Goal: Task Accomplishment & Management: Manage account settings

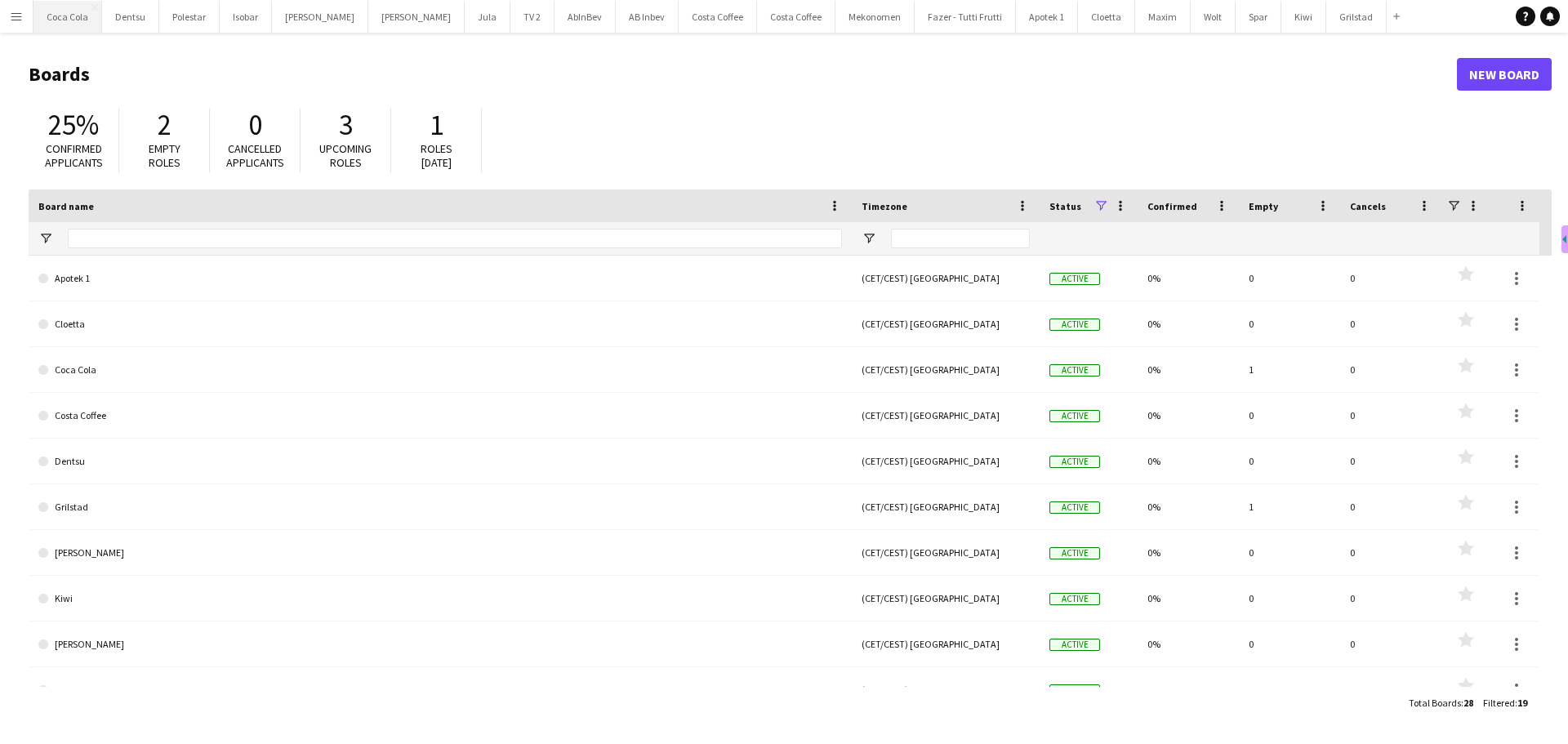
click at [53, 24] on button "Coca Cola Close" at bounding box center [67, 17] width 69 height 32
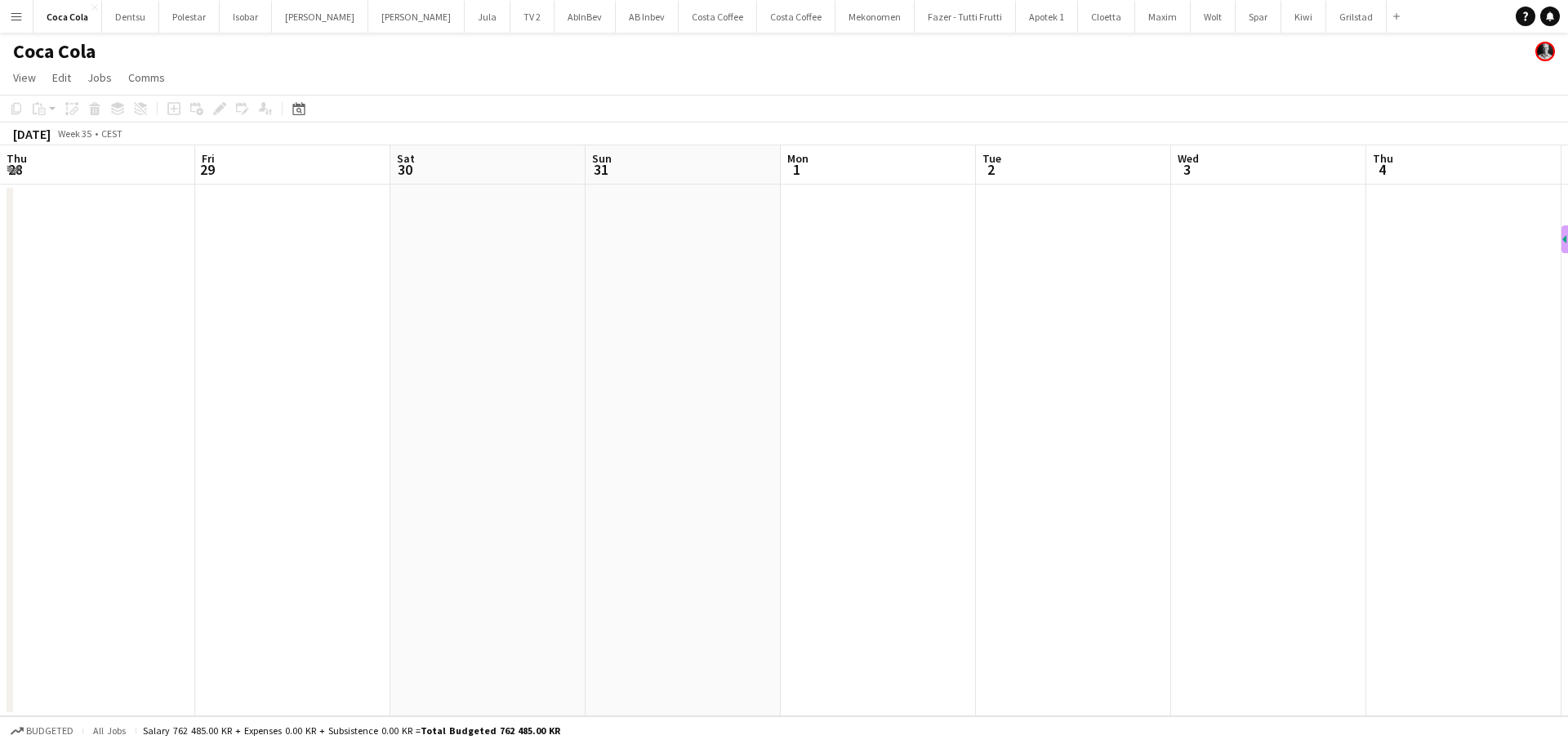
drag, startPoint x: 1068, startPoint y: 472, endPoint x: 241, endPoint y: 500, distance: 827.5
click at [319, 504] on app-calendar-viewport "Tue 26 Wed 27 Thu 28 Fri 29 Sat 30 Sun 31 Mon 1 Tue 2 Wed 3 Thu 4 Fri 5 Sat 6 S…" at bounding box center [784, 431] width 1568 height 571
drag, startPoint x: 1253, startPoint y: 490, endPoint x: 705, endPoint y: 455, distance: 549.1
click at [524, 490] on app-calendar-viewport "Wed 27 Thu 28 Fri 29 Sat 30 Sun 31 Mon 1 Tue 2 Wed 3 Thu 4 Fri 5 Sat 6 Sun 7 Mo…" at bounding box center [784, 431] width 1568 height 571
drag, startPoint x: 963, startPoint y: 416, endPoint x: 454, endPoint y: 405, distance: 509.1
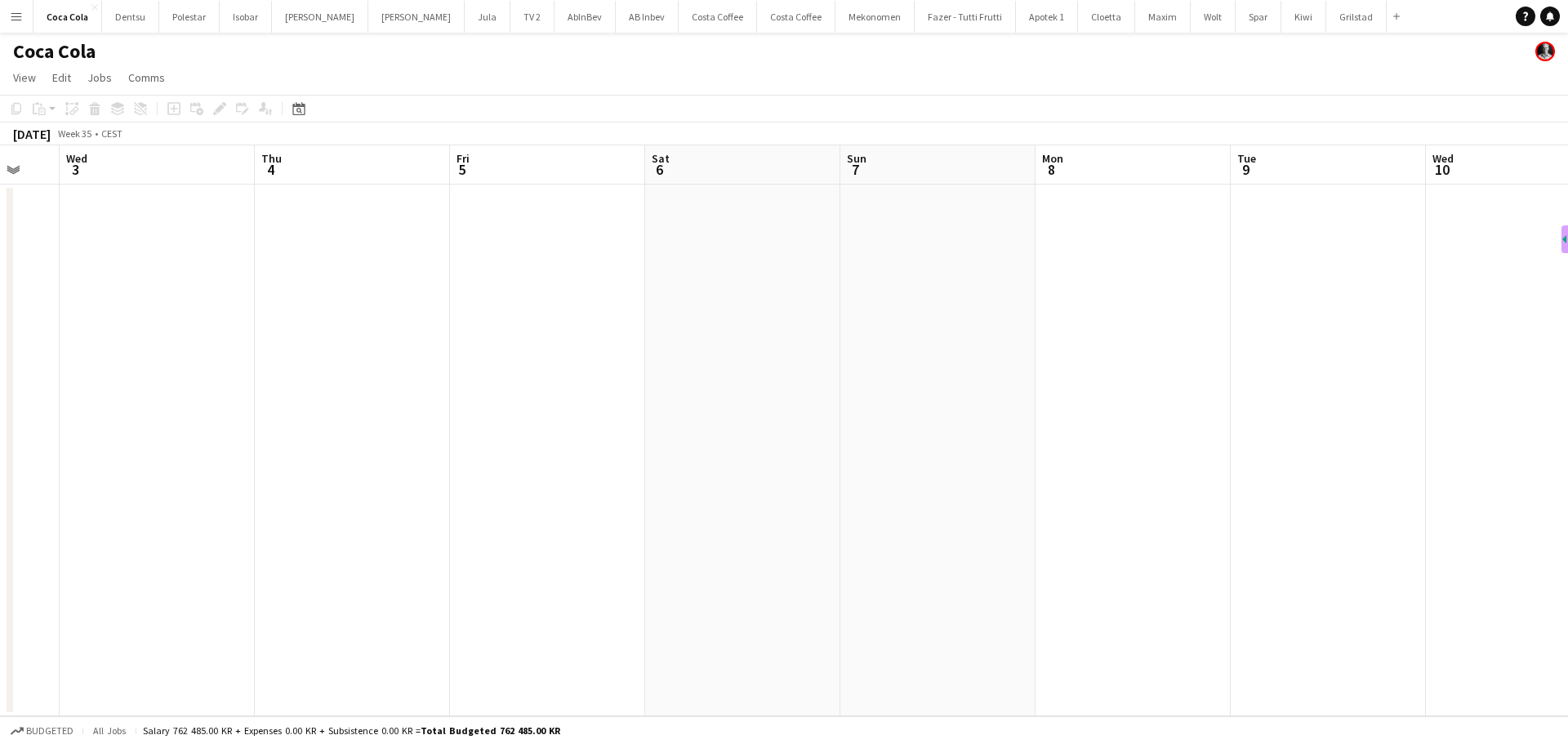
click at [401, 416] on app-calendar-viewport "Sun 31 Mon 1 Tue 2 Wed 3 Thu 4 Fri 5 Sat 6 Sun 7 Mon 8 Tue 9 Wed 10 Thu 11 Fri …" at bounding box center [784, 431] width 1568 height 571
drag, startPoint x: 1295, startPoint y: 424, endPoint x: 471, endPoint y: 414, distance: 824.1
click at [369, 422] on app-calendar-viewport "Mon 8 Tue 9 Wed 10 Thu 11 Fri 12 Sat 13 Sun 14 Mon 15 Tue 16 Wed 17 Thu 18 Fri …" at bounding box center [784, 431] width 1568 height 571
drag, startPoint x: 1021, startPoint y: 432, endPoint x: 1122, endPoint y: 432, distance: 101.0
click at [437, 434] on app-calendar-viewport "Thu 11 Fri 12 Sat 13 Sun 14 Mon 15 Tue 16 Wed 17 Thu 18 Fri 19 Sat 20 Sun 21 Mo…" at bounding box center [784, 431] width 1568 height 571
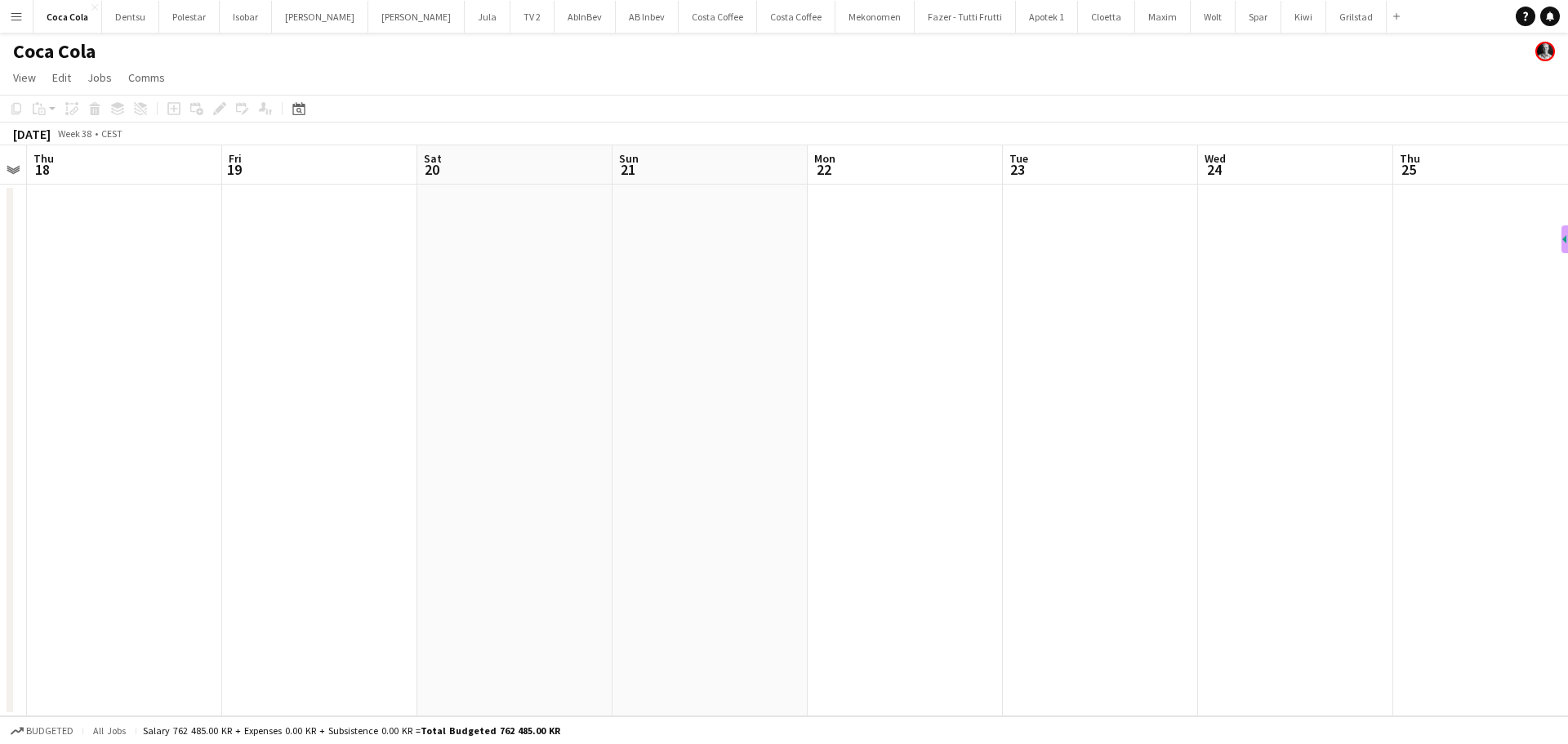
drag, startPoint x: 610, startPoint y: 440, endPoint x: 982, endPoint y: 424, distance: 372.3
click at [387, 447] on app-calendar-viewport "Mon 15 Tue 16 Wed 17 Thu 18 Fri 19 Sat 20 Sun 21 Mon 22 Tue 23 Wed 24 Thu 25 Fr…" at bounding box center [784, 431] width 1568 height 571
drag, startPoint x: 479, startPoint y: 430, endPoint x: 530, endPoint y: 438, distance: 51.6
click at [346, 438] on app-calendar-viewport "Sat 20 Sun 21 Mon 22 Tue 23 Wed 24 Thu 25 Fri 26 Sat 27 Sun 28 Mon 29 Tue 30 We…" at bounding box center [784, 431] width 1568 height 571
drag, startPoint x: 579, startPoint y: 473, endPoint x: 1482, endPoint y: 447, distance: 903.4
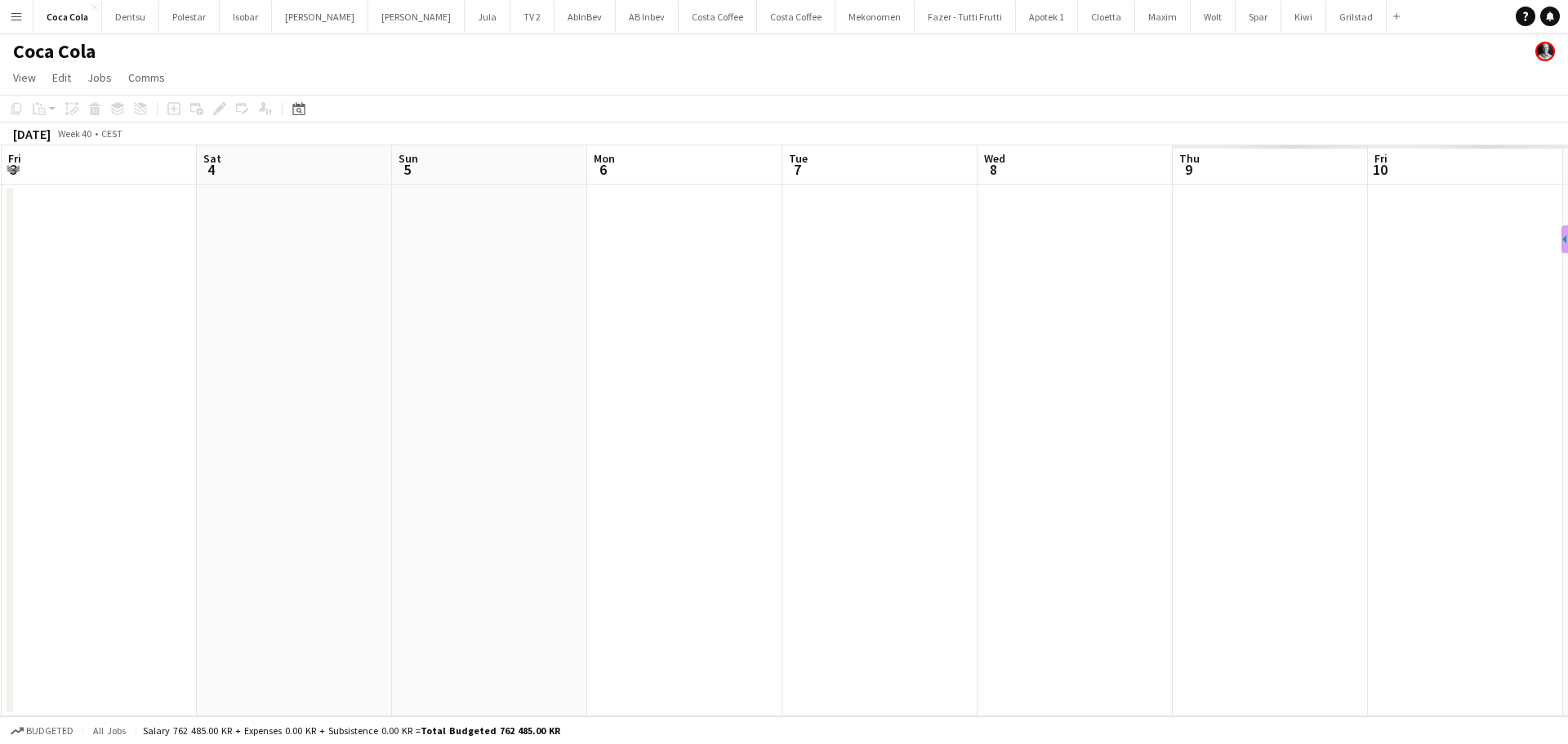
click at [523, 476] on app-calendar-viewport "Tue 30 Wed 1 Thu 2 Fri 3 Sat 4 Sun 5 Mon 6 Tue 7 Wed 8 Thu 9 Fri 10 Sat 11 Sun …" at bounding box center [784, 431] width 1568 height 571
drag, startPoint x: 847, startPoint y: 463, endPoint x: 1390, endPoint y: 460, distance: 543.0
click at [513, 485] on app-calendar-viewport "Thu 2 Fri 3 Sat 4 Sun 5 Mon 6 Tue 7 Wed 8 Thu 9 Fri 10 Sat 11 Sun 12 Mon 13 Tue…" at bounding box center [784, 431] width 1568 height 571
drag, startPoint x: 1322, startPoint y: 468, endPoint x: 712, endPoint y: 505, distance: 611.1
click at [627, 510] on app-calendar-viewport "Sun 5 Mon 6 Tue 7 Wed 8 Thu 9 Fri 10 Sat 11 Sun 12 Mon 13 Tue 14 Wed 15 Thu 16 …" at bounding box center [784, 431] width 1568 height 571
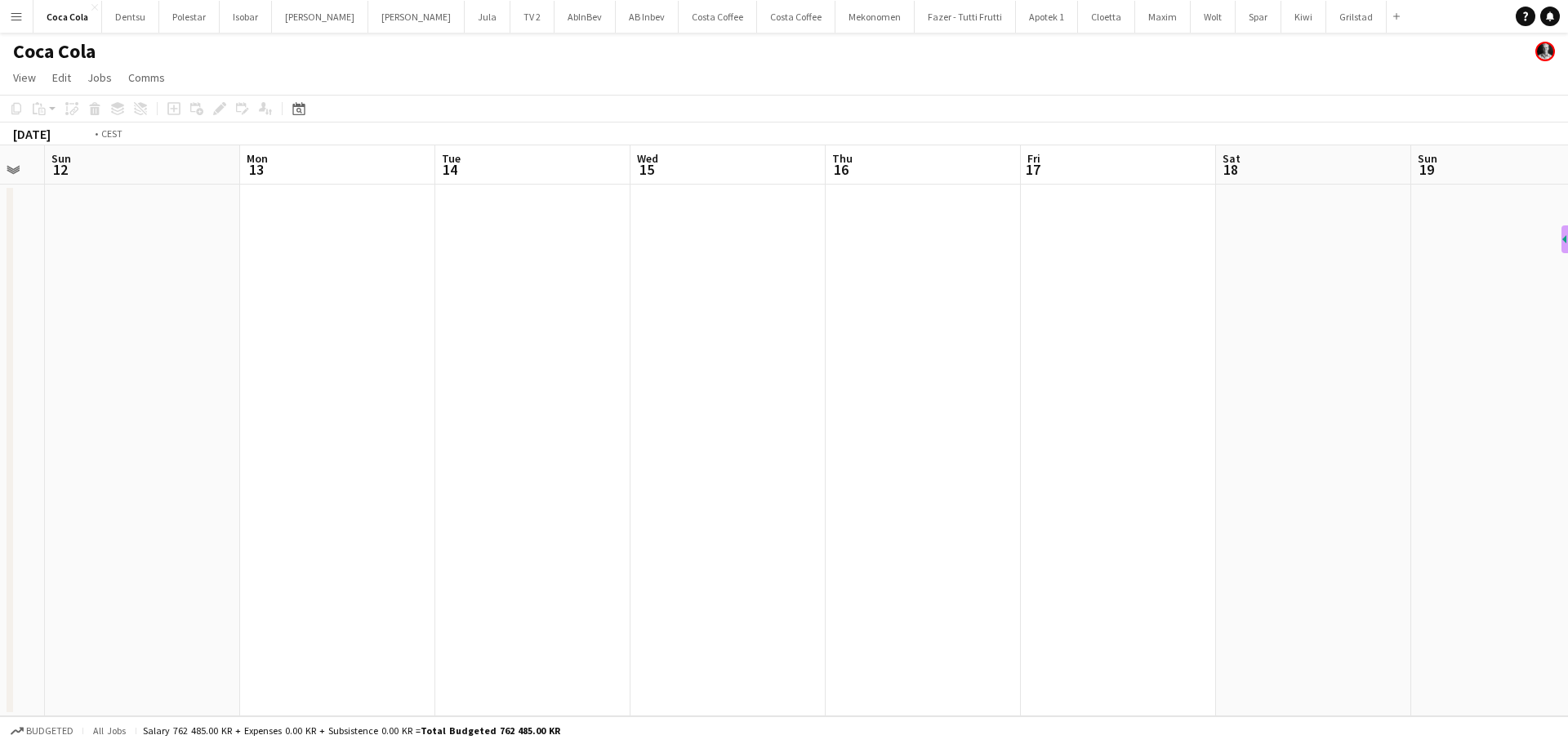
drag, startPoint x: 1199, startPoint y: 436, endPoint x: 872, endPoint y: 402, distance: 328.8
click at [503, 462] on app-calendar-viewport "Thu 9 Fri 10 Sat 11 Sun 12 Mon 13 Tue 14 Wed 15 Thu 16 Fri 17 Sat 18 Sun 19 Mon…" at bounding box center [784, 431] width 1568 height 571
drag, startPoint x: 791, startPoint y: 352, endPoint x: 780, endPoint y: 455, distance: 103.6
click at [551, 446] on app-calendar-viewport "Mon 13 Tue 14 Wed 15 Thu 16 Fri 17 Sat 18 Sun 19 Mon 20 Tue 21 Wed 22 Thu 23 Fr…" at bounding box center [784, 431] width 1568 height 571
drag, startPoint x: 580, startPoint y: 481, endPoint x: 458, endPoint y: 508, distance: 125.0
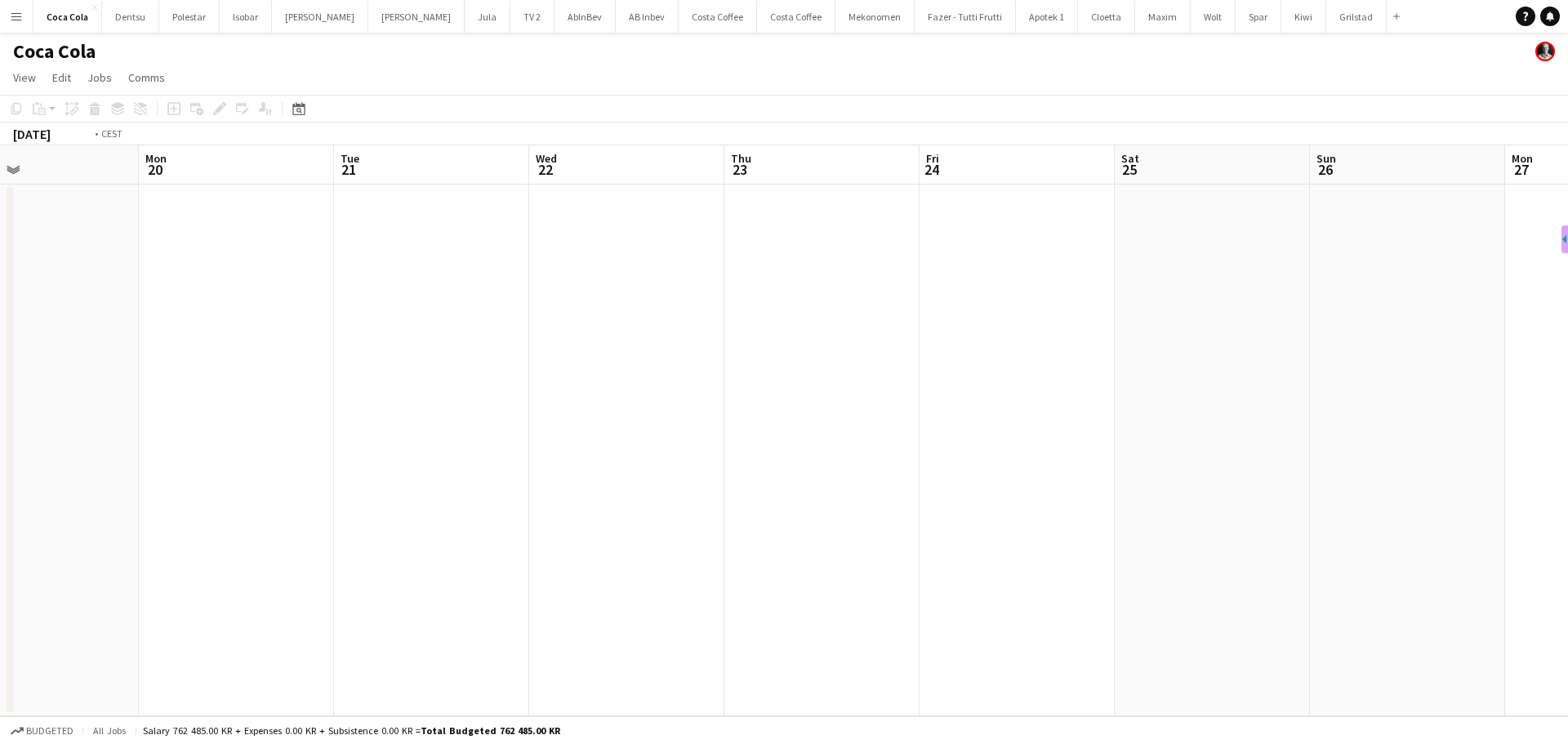
click at [462, 507] on app-calendar-viewport "Fri 17 Sat 18 Sun 19 Mon 20 Tue 21 Wed 22 Thu 23 Fri 24 Sat 25 Sun 26 Mon 27 Tu…" at bounding box center [784, 431] width 1568 height 571
drag, startPoint x: 708, startPoint y: 530, endPoint x: 552, endPoint y: 531, distance: 156.0
click at [595, 531] on app-calendar-viewport "Sat 25 Sun 26 Mon 27 Tue 28 Wed 29 Thu 30 Fri 31 Sat 1 Sun 2 Mon 3 Tue 4 Wed 5 …" at bounding box center [784, 431] width 1568 height 571
drag, startPoint x: 1340, startPoint y: 500, endPoint x: 649, endPoint y: 514, distance: 691.1
click at [578, 514] on app-calendar-viewport "Mon 27 Tue 28 Wed 29 Thu 30 Fri 31 Sat 1 Sun 2 Mon 3 Tue 4 Wed 5 Thu 6 Fri 7 Sa…" at bounding box center [784, 431] width 1568 height 571
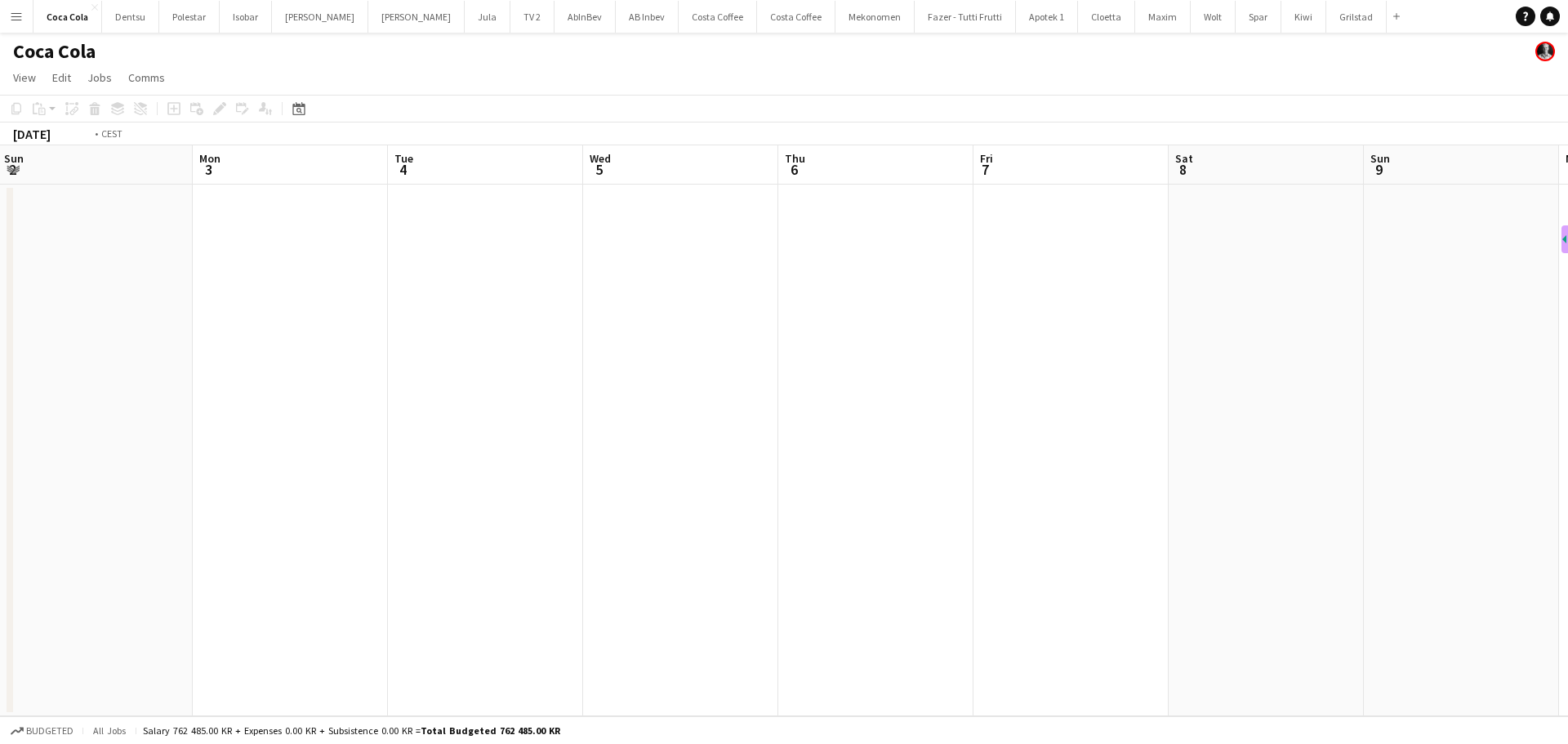
click at [601, 492] on app-calendar-viewport "Thu 30 Fri 31 Sat 1 Sun 2 Mon 3 Tue 4 Wed 5 Thu 6 Fri 7 Sat 8 Sun 9 Mon 10 Tue …" at bounding box center [784, 431] width 1568 height 571
click at [868, 503] on app-calendar-viewport "Tue 4 Wed 5 Thu 6 Fri 7 Sat 8 Sun 9 Mon 10 Tue 11 Wed 12 Thu 13 Fri 14 Sat 15 S…" at bounding box center [784, 431] width 1568 height 571
drag, startPoint x: 1462, startPoint y: 490, endPoint x: 378, endPoint y: 520, distance: 1084.4
click at [377, 522] on app-calendar-viewport "Fri 7 Sat 8 Sun 9 Mon 10 Tue 11 Wed 12 Thu 13 Fri 14 Sat 15 Sun 16 Mon 17 Tue 1…" at bounding box center [784, 431] width 1568 height 571
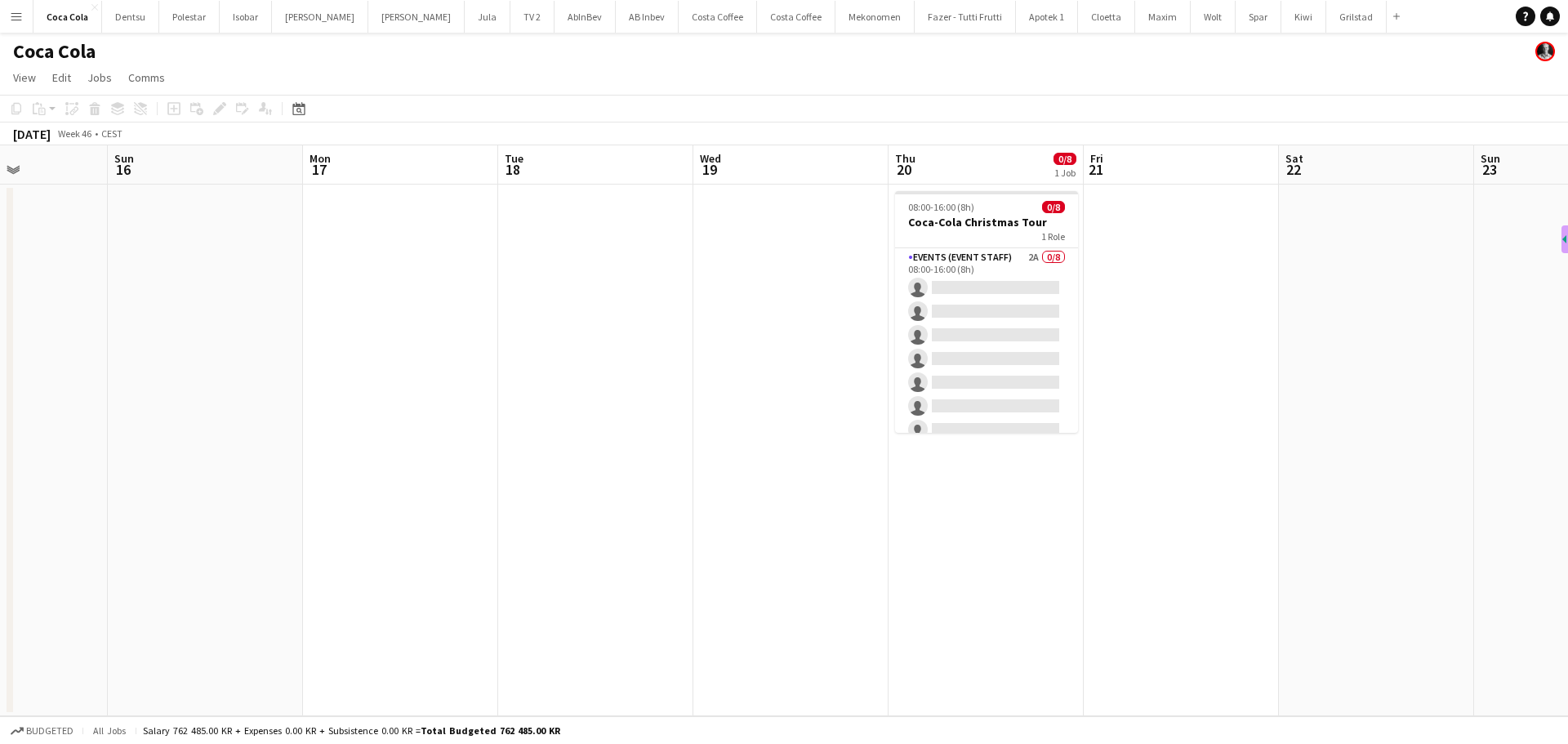
drag, startPoint x: 1119, startPoint y: 466, endPoint x: 497, endPoint y: 485, distance: 622.3
click at [503, 483] on app-calendar-viewport "Thu 13 Fri 14 Sat 15 Sun 16 Mon 17 Tue 18 Wed 19 Thu 20 0/8 1 Job Fri 21 Sat 22…" at bounding box center [784, 431] width 1568 height 571
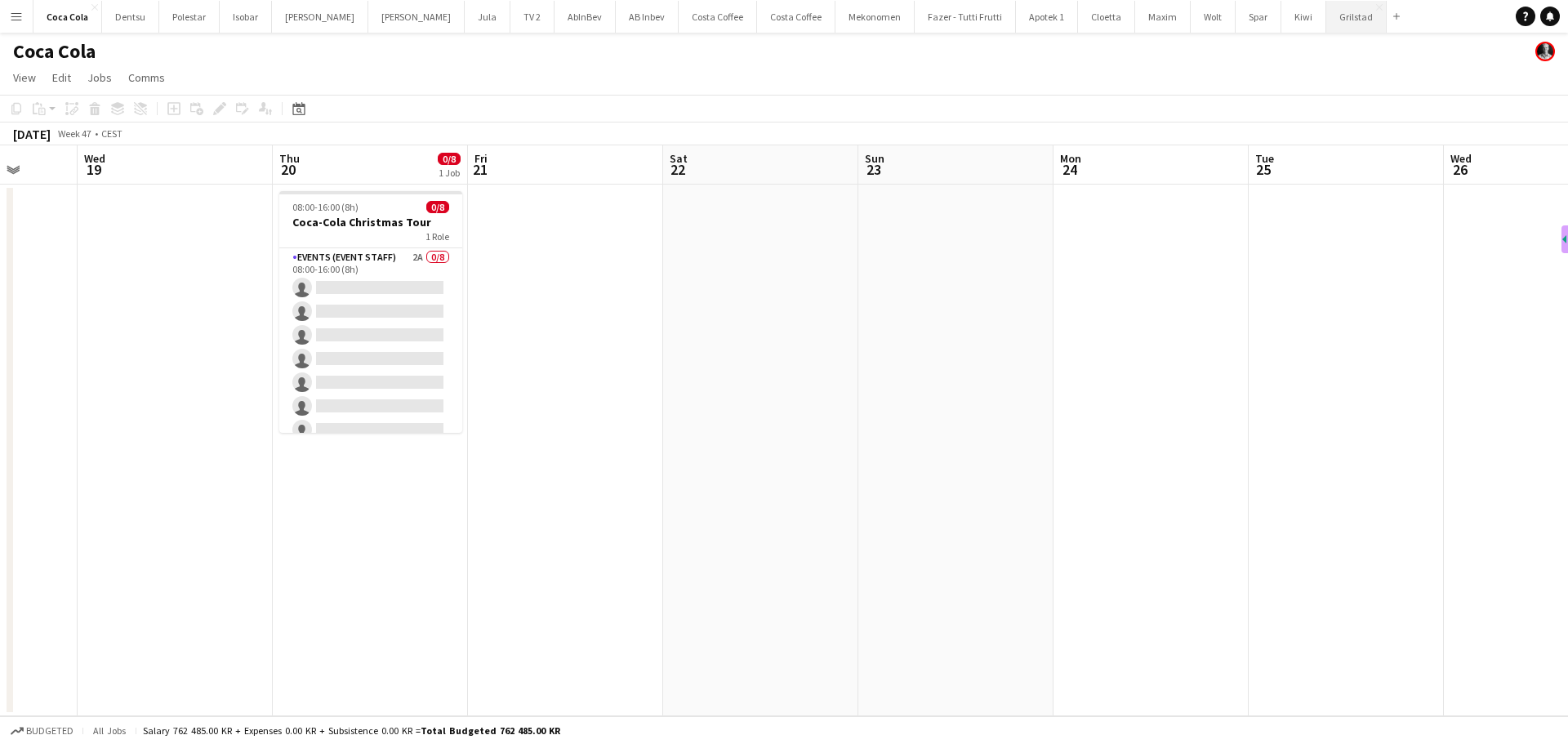
click at [1326, 25] on button "Grilstad Close" at bounding box center [1356, 17] width 61 height 32
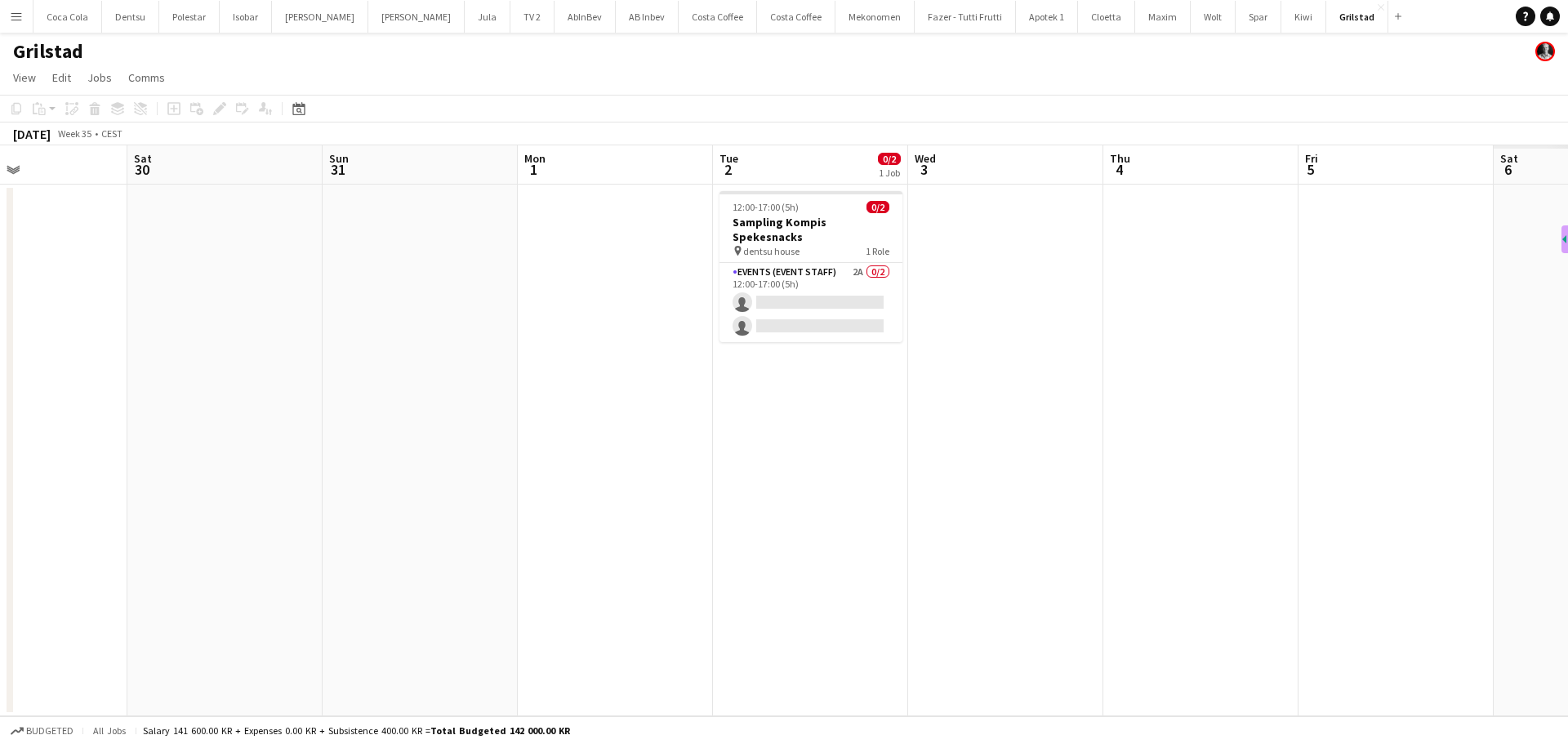
drag, startPoint x: 1308, startPoint y: 385, endPoint x: 594, endPoint y: 390, distance: 714.0
click at [338, 426] on app-calendar-viewport "Tue 26 Wed 27 Thu 28 Fri 29 Sat 30 Sun 31 Mon 1 Tue 2 0/2 1 Job Wed 3 Thu 4 Fri…" at bounding box center [784, 431] width 1568 height 571
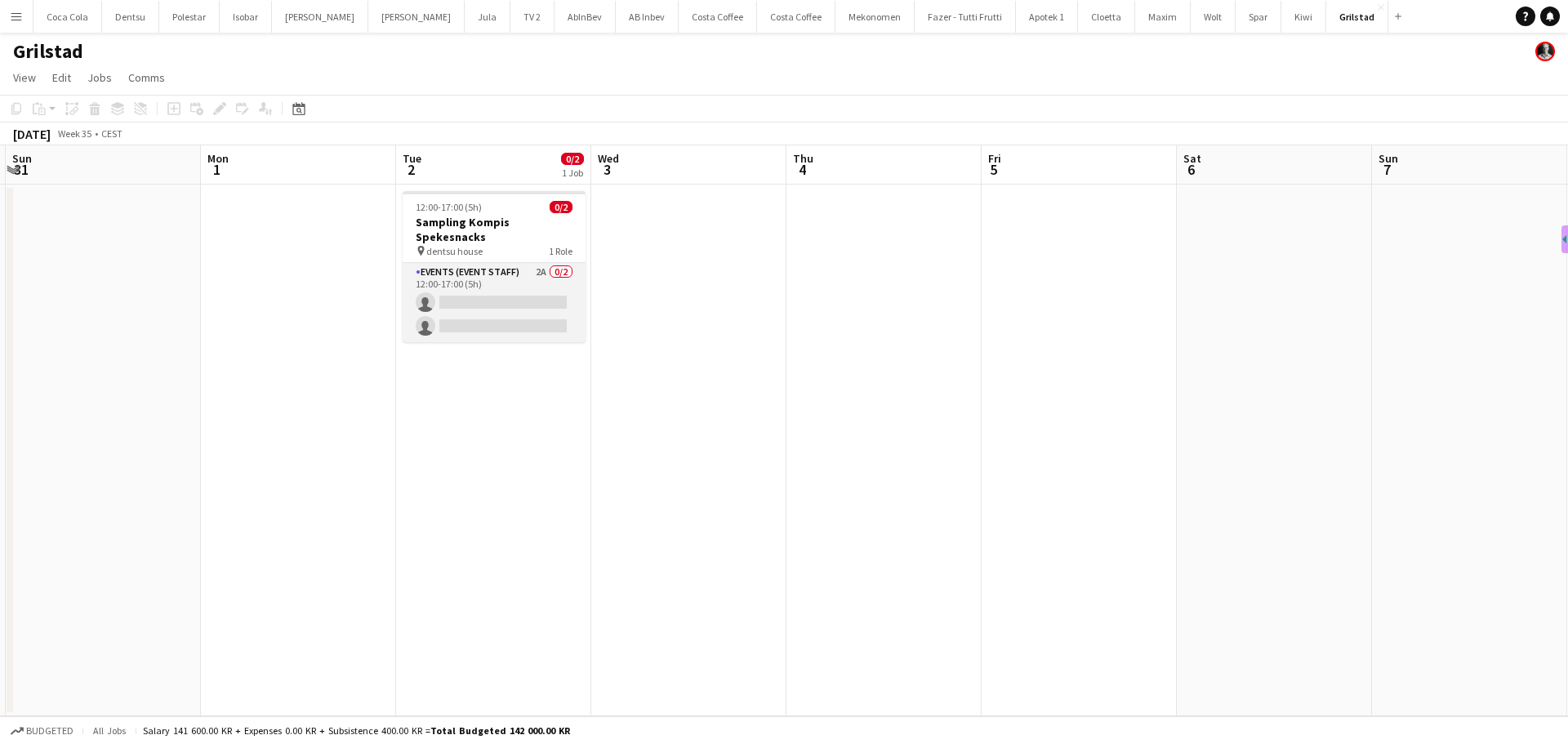
click at [492, 286] on app-card-role "Events (Event Staff) 2A 0/2 12:00-17:00 (5h) single-neutral-actions single-neut…" at bounding box center [494, 302] width 183 height 79
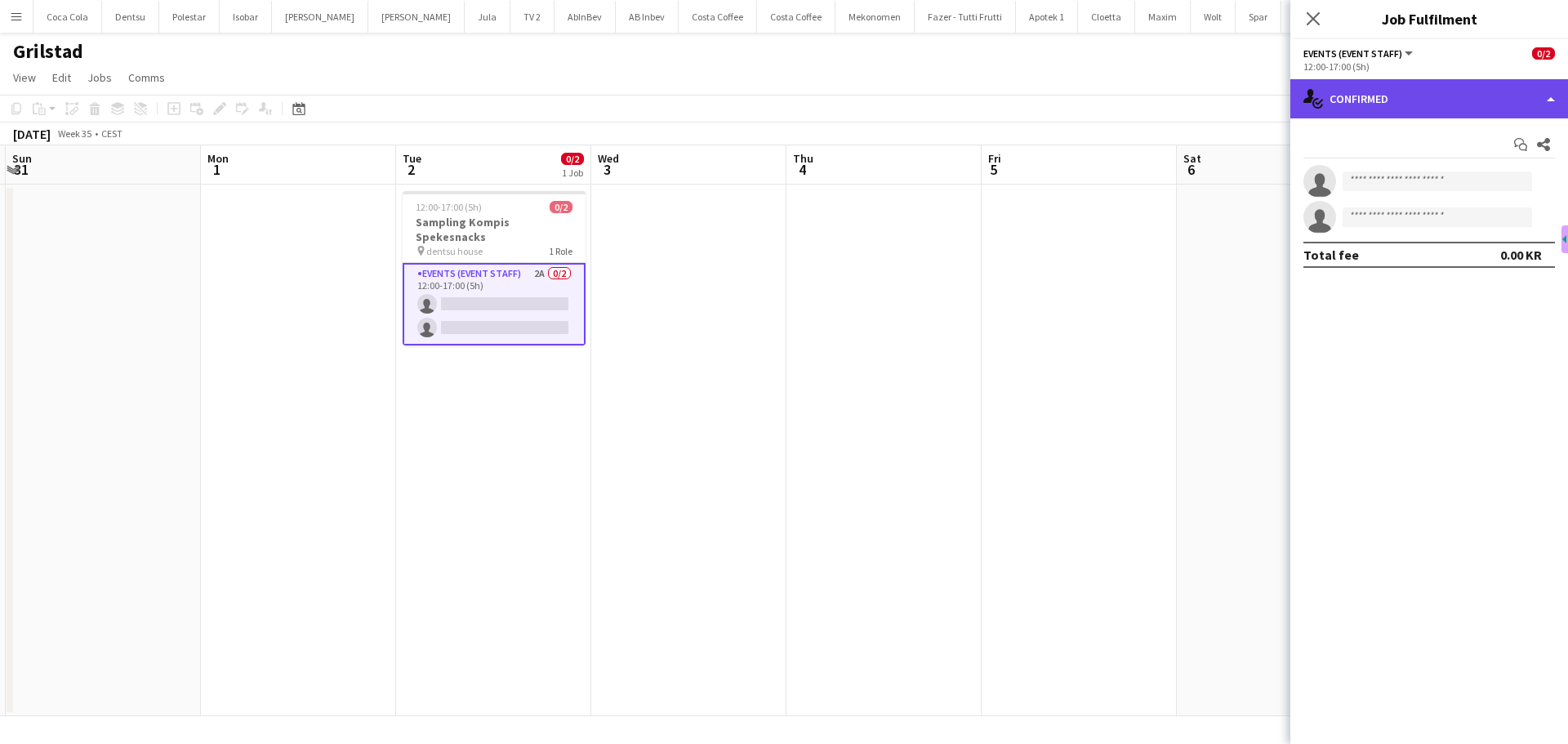
click at [1414, 102] on div "single-neutral-actions-check-2 Confirmed" at bounding box center [1429, 99] width 278 height 39
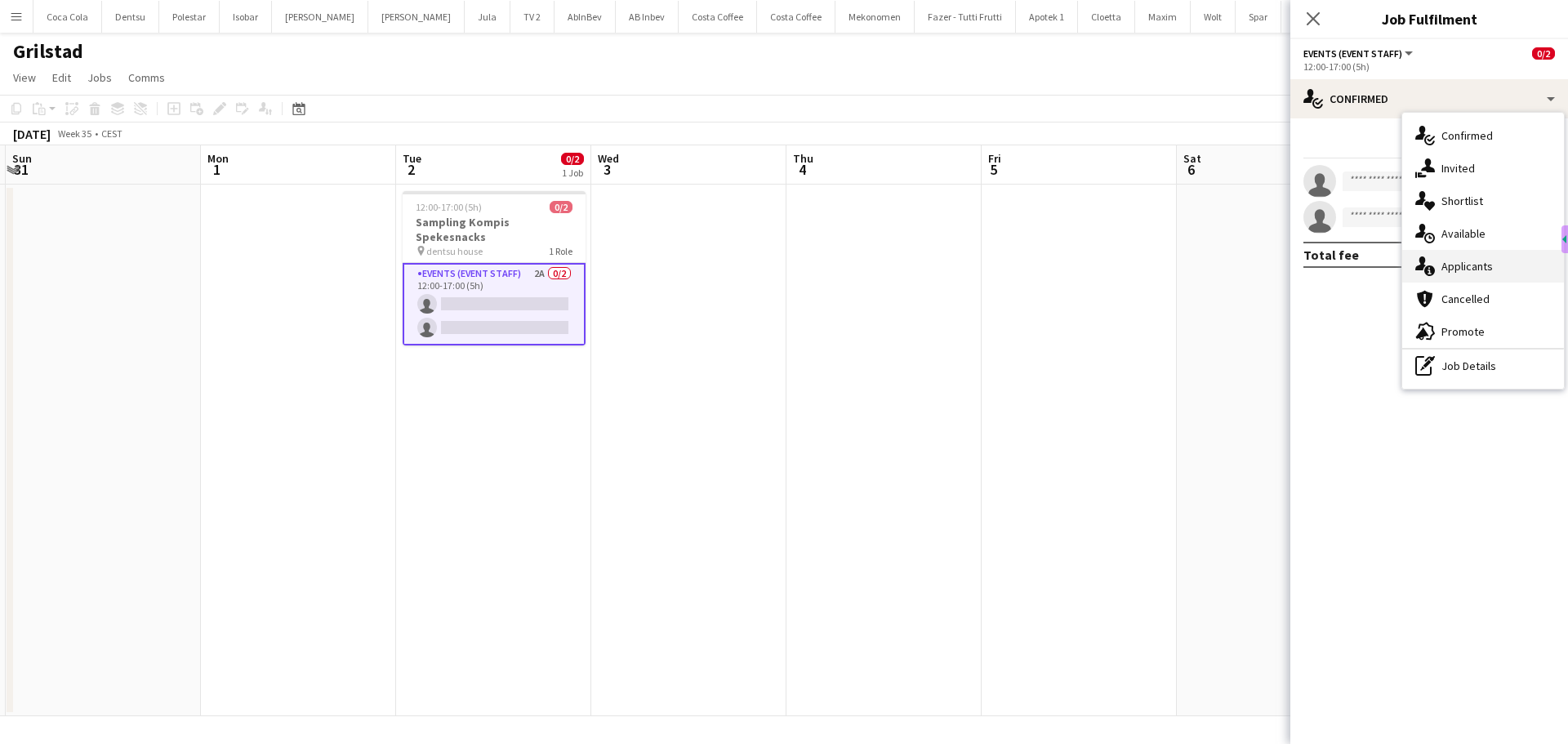
click at [1478, 272] on div "single-neutral-actions-information Applicants" at bounding box center [1482, 266] width 162 height 33
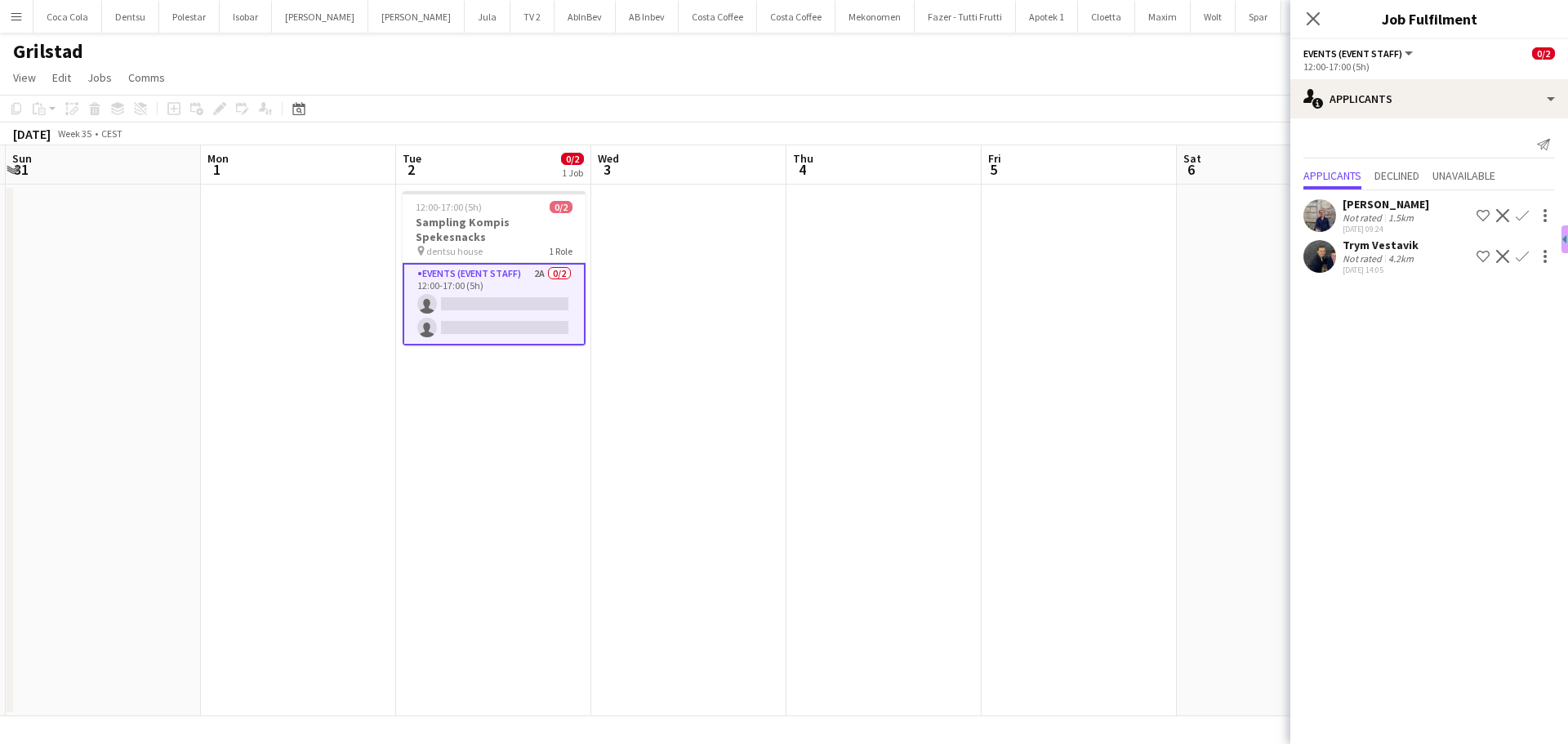
click at [1522, 256] on app-icon "Confirm" at bounding box center [1522, 256] width 13 height 13
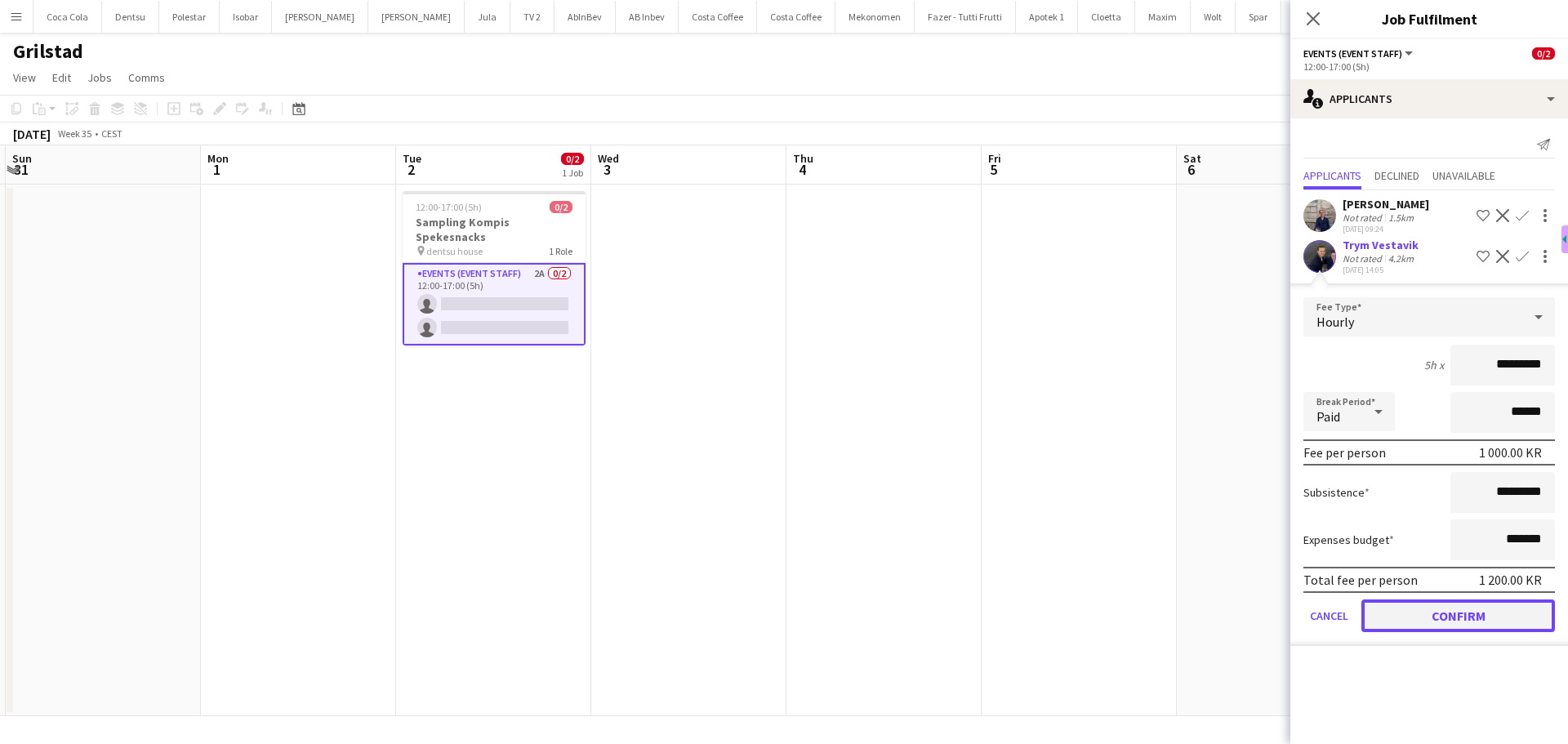
click at [1472, 622] on button "Confirm" at bounding box center [1457, 615] width 194 height 33
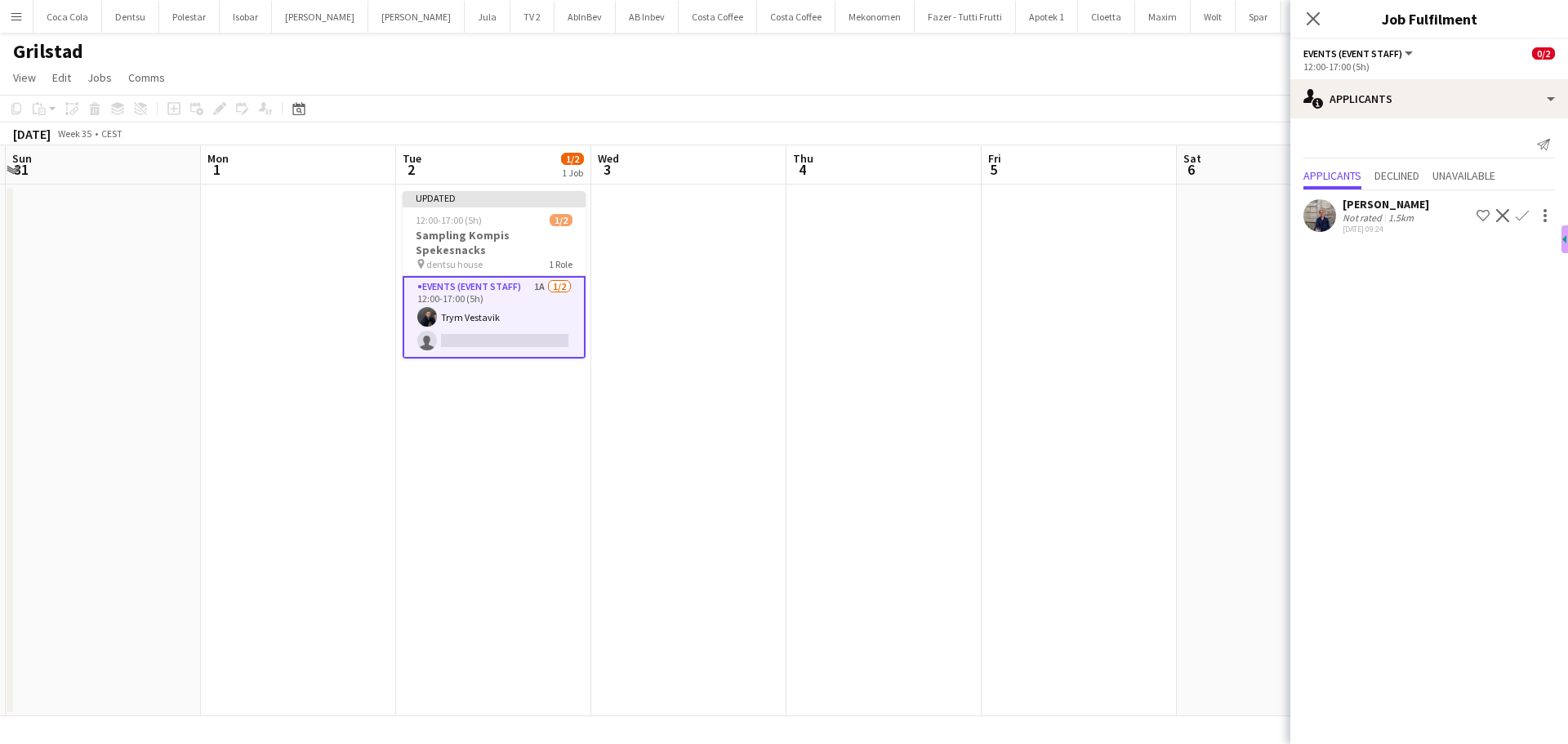
click at [1521, 219] on app-icon "Confirm" at bounding box center [1522, 215] width 13 height 13
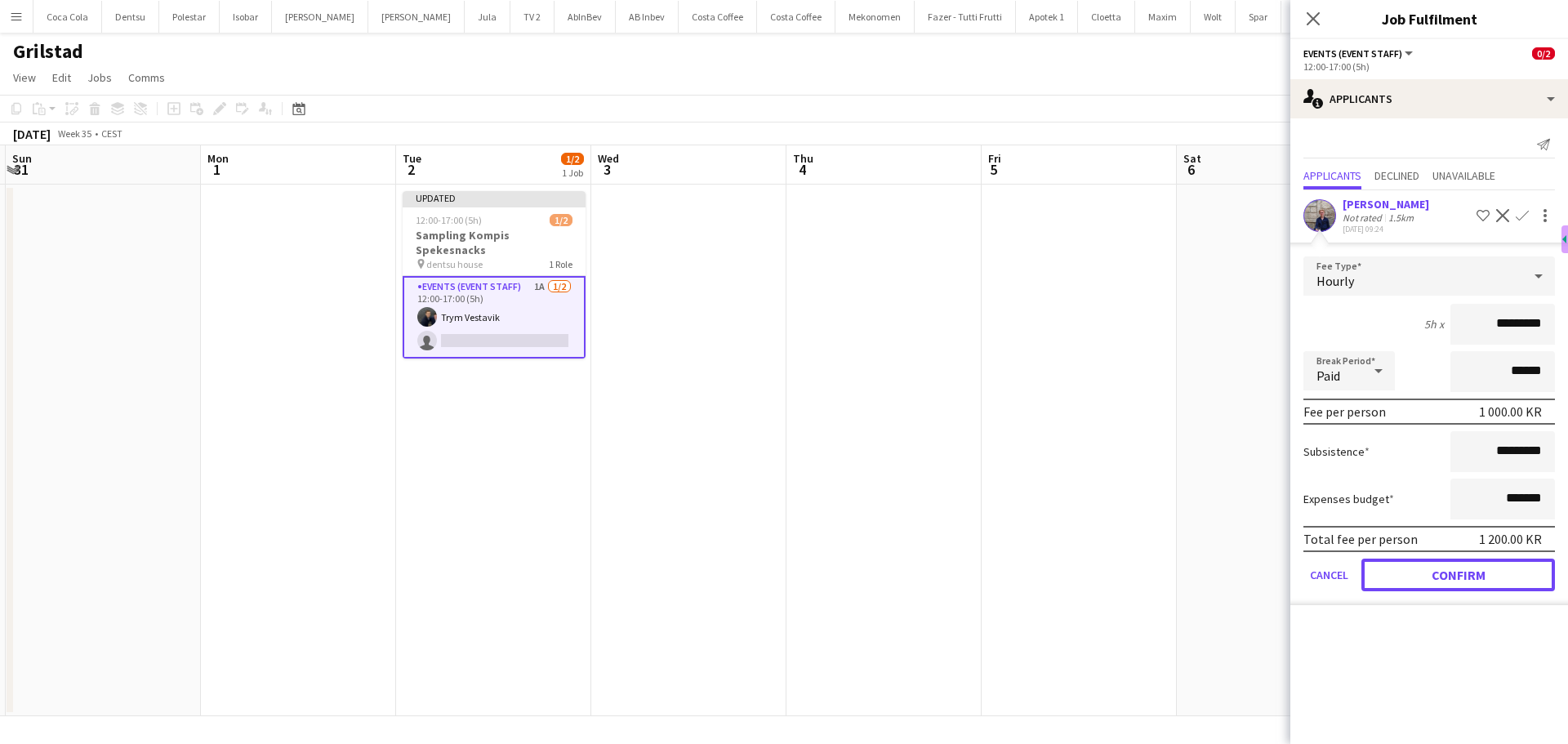
drag, startPoint x: 1456, startPoint y: 582, endPoint x: 1424, endPoint y: 557, distance: 40.6
click at [1456, 582] on button "Confirm" at bounding box center [1457, 574] width 194 height 33
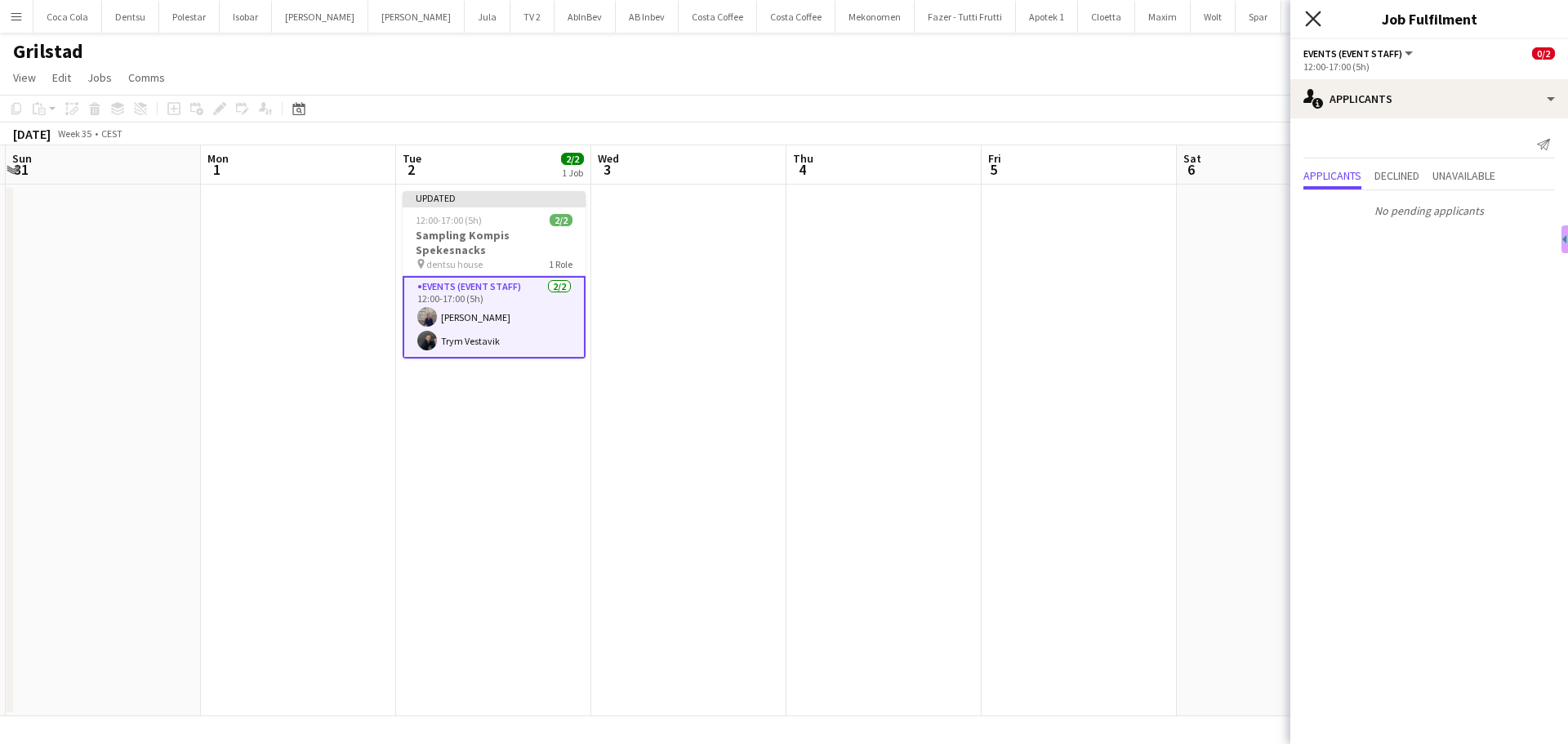
click at [1311, 23] on icon "Close pop-in" at bounding box center [1312, 18] width 15 height 15
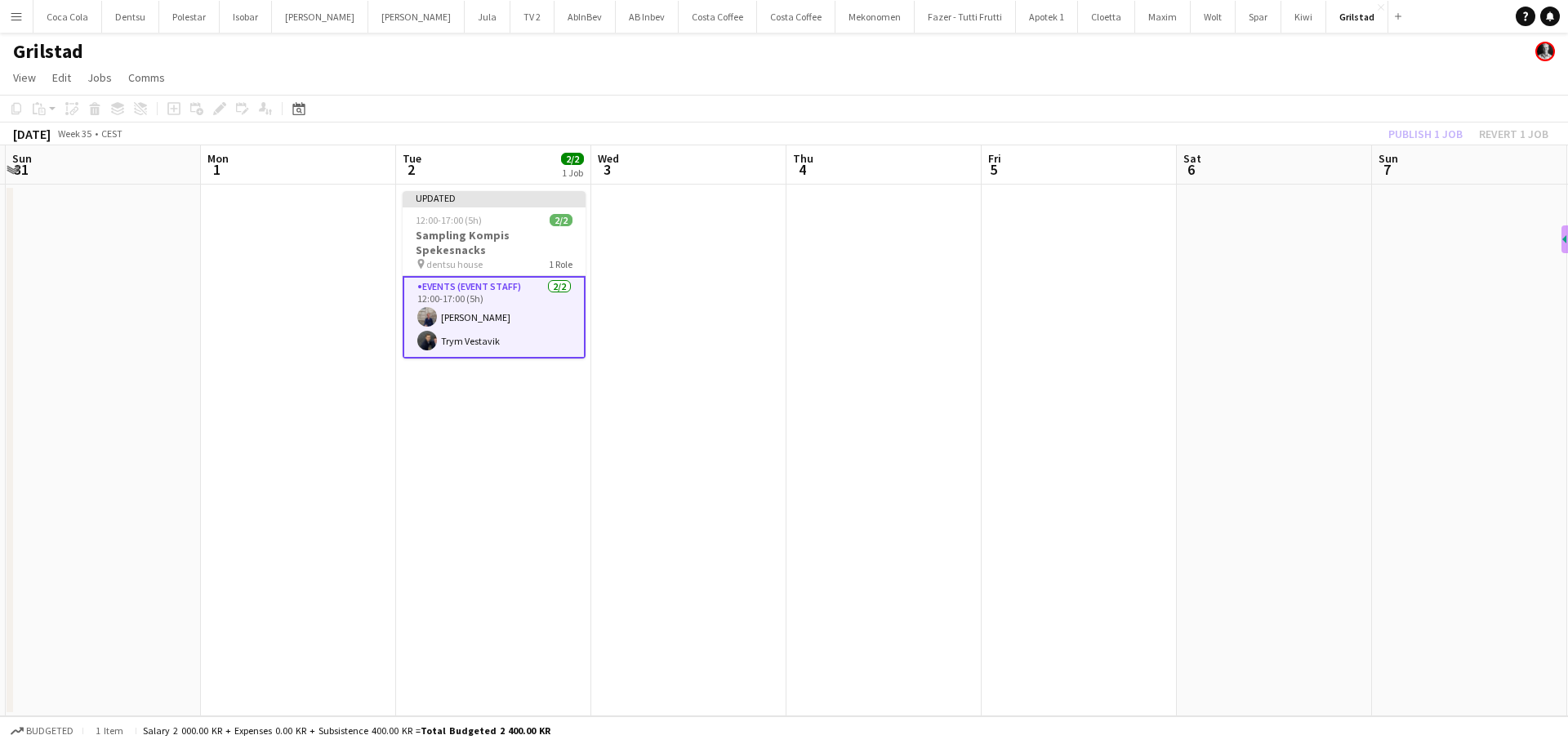
drag, startPoint x: 730, startPoint y: 339, endPoint x: 710, endPoint y: 336, distance: 20.2
click at [727, 339] on app-date-cell at bounding box center [688, 450] width 196 height 531
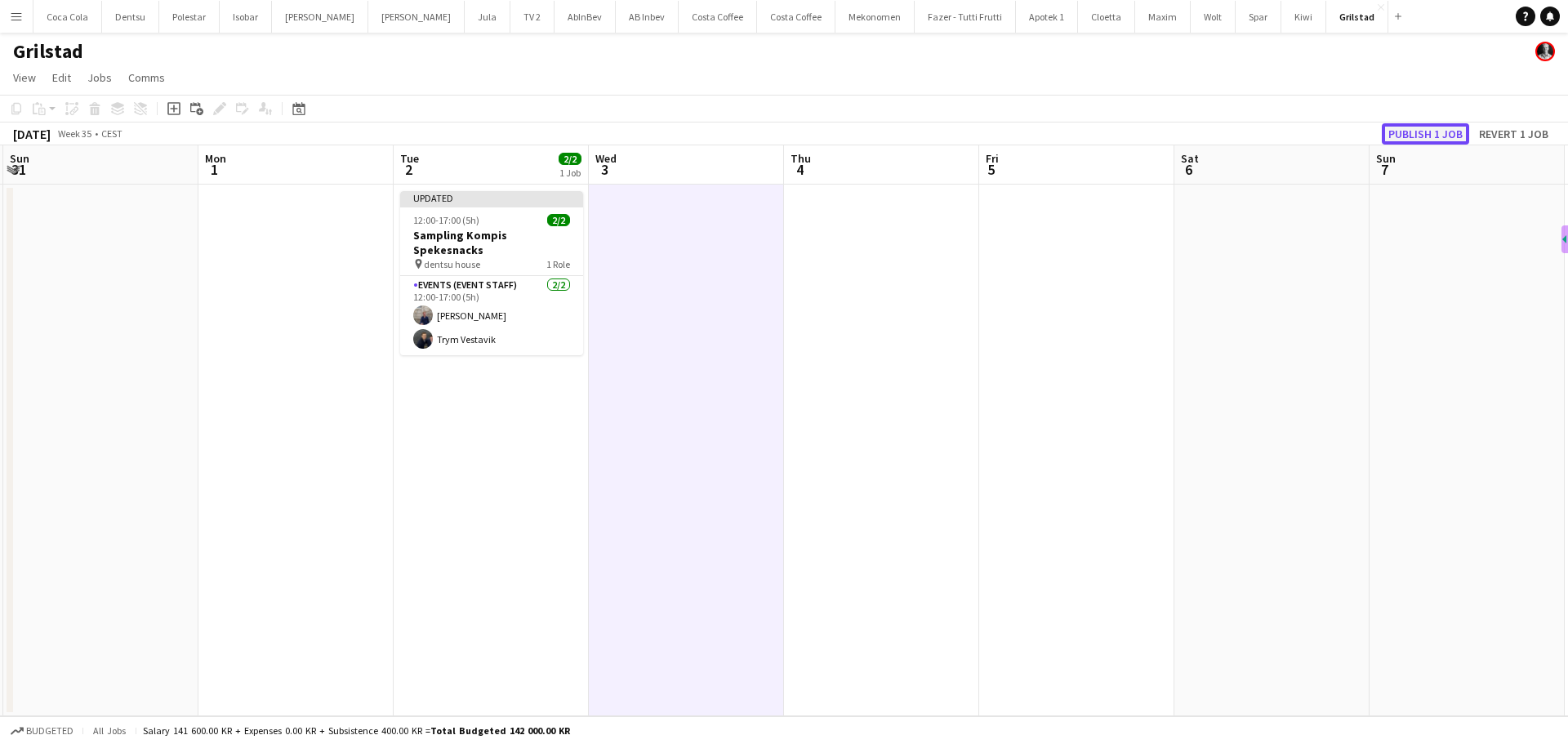
click at [1404, 130] on button "Publish 1 job" at bounding box center [1425, 134] width 88 height 21
